Goal: Find specific page/section: Find specific page/section

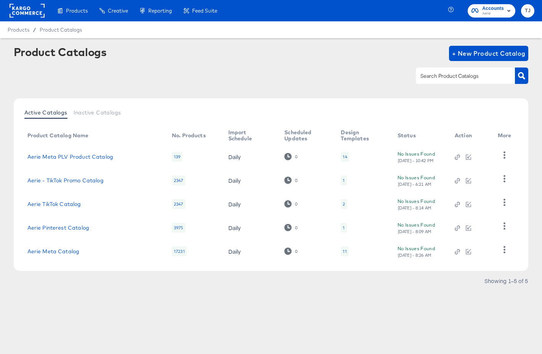
click at [23, 12] on rect at bounding box center [27, 11] width 35 height 14
click at [19, 10] on rect at bounding box center [27, 11] width 35 height 14
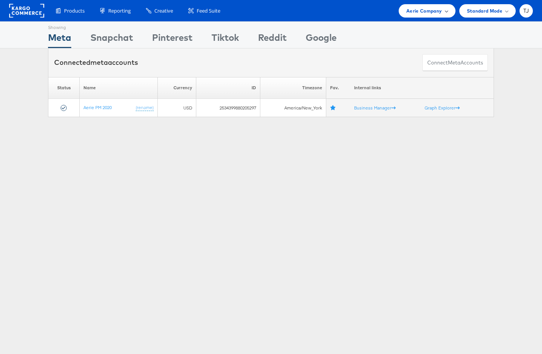
click at [441, 11] on span "Aerie Company" at bounding box center [424, 11] width 35 height 8
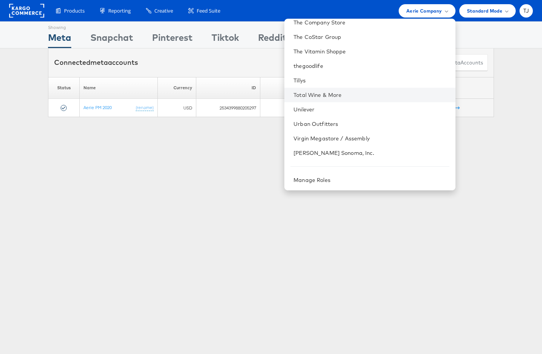
scroll to position [1107, 0]
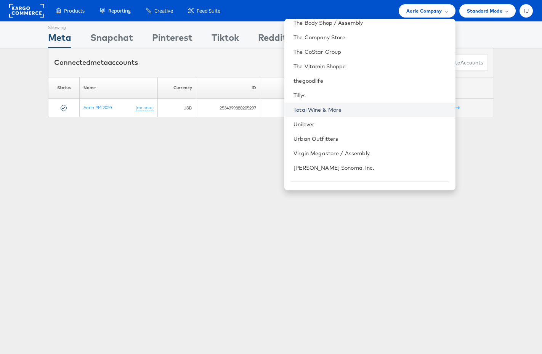
click at [384, 107] on link "Total Wine & More" at bounding box center [372, 110] width 156 height 8
click at [383, 107] on link "Total Wine & More" at bounding box center [372, 110] width 156 height 8
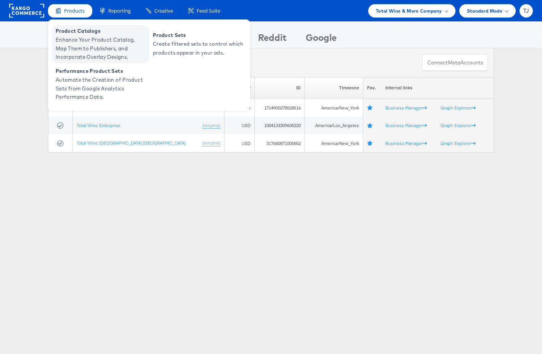
click at [71, 33] on span "Product Catalogs" at bounding box center [102, 31] width 92 height 9
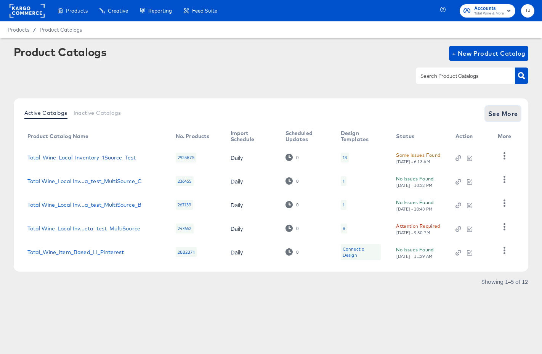
click at [508, 113] on span "See More" at bounding box center [504, 113] width 30 height 11
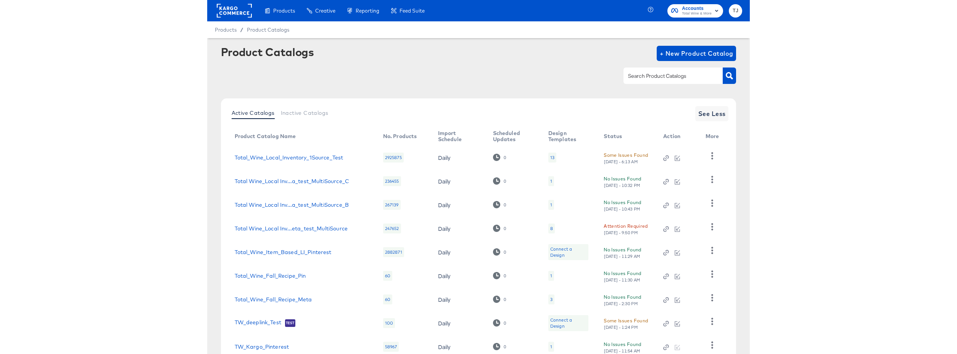
scroll to position [61, 0]
